Goal: Navigation & Orientation: Find specific page/section

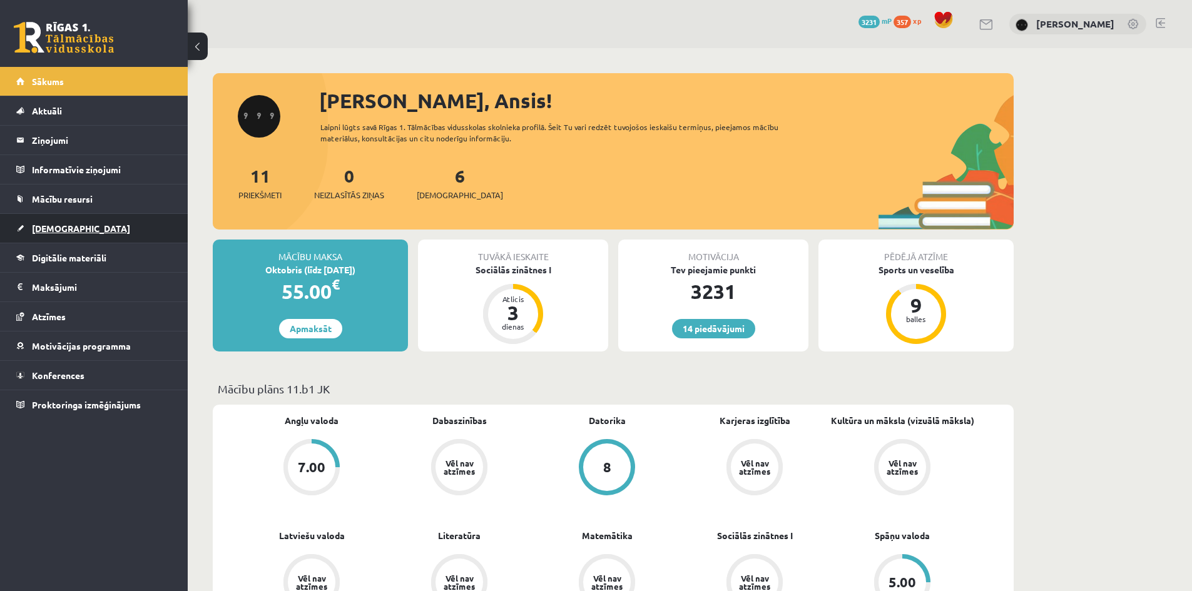
click at [91, 238] on link "[DEMOGRAPHIC_DATA]" at bounding box center [94, 228] width 156 height 29
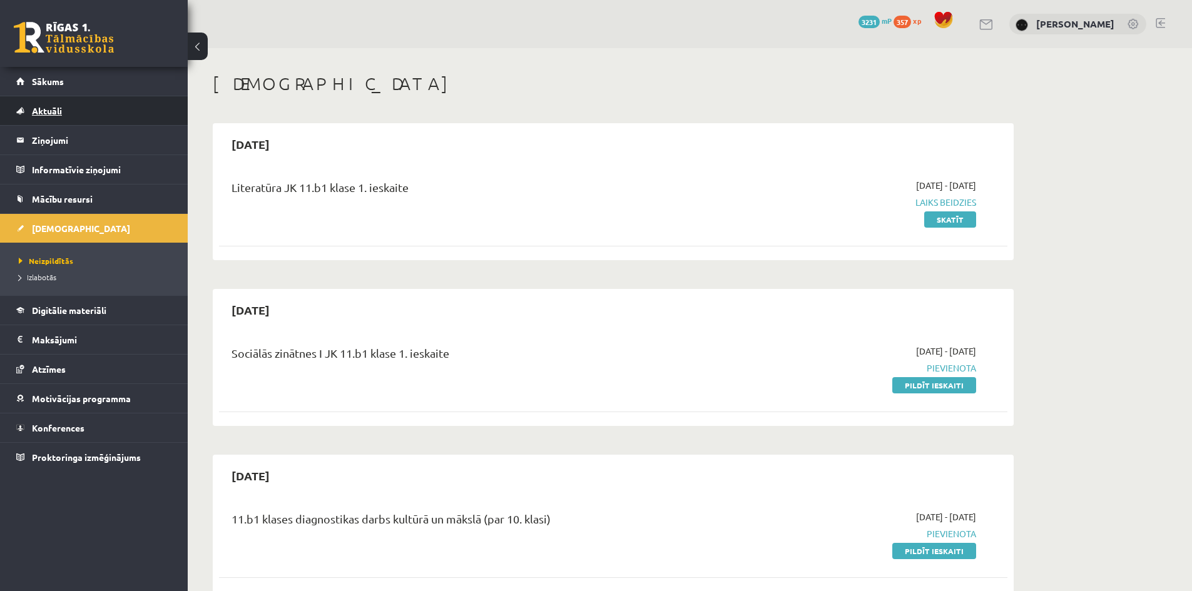
click at [89, 96] on link "Aktuāli" at bounding box center [94, 110] width 156 height 29
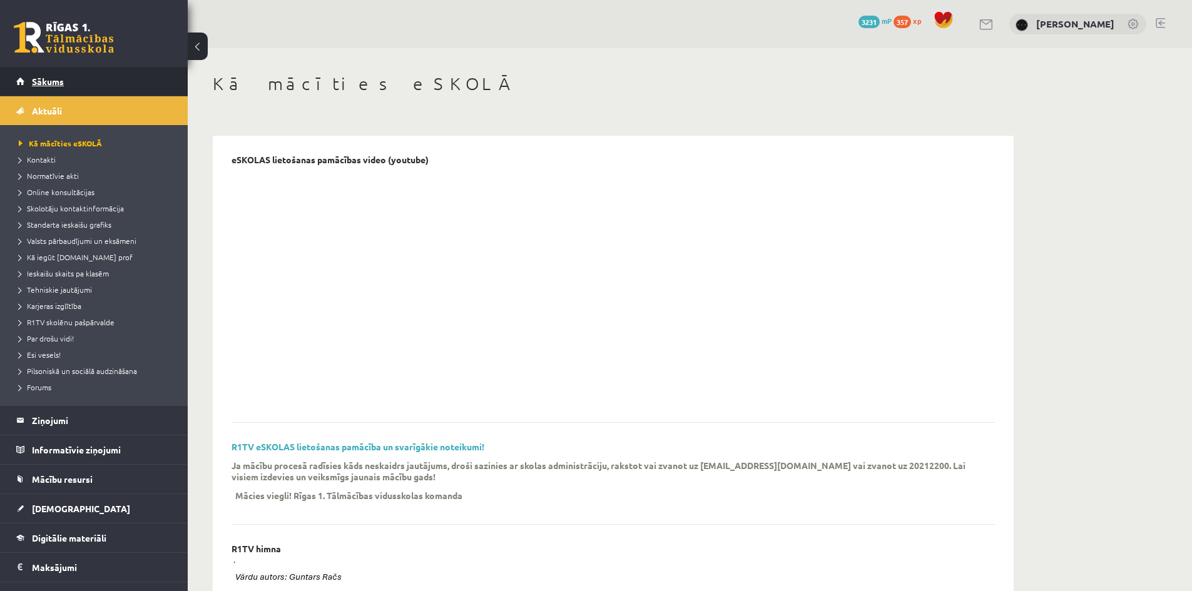
click at [91, 84] on link "Sākums" at bounding box center [94, 81] width 156 height 29
